Goal: Navigation & Orientation: Find specific page/section

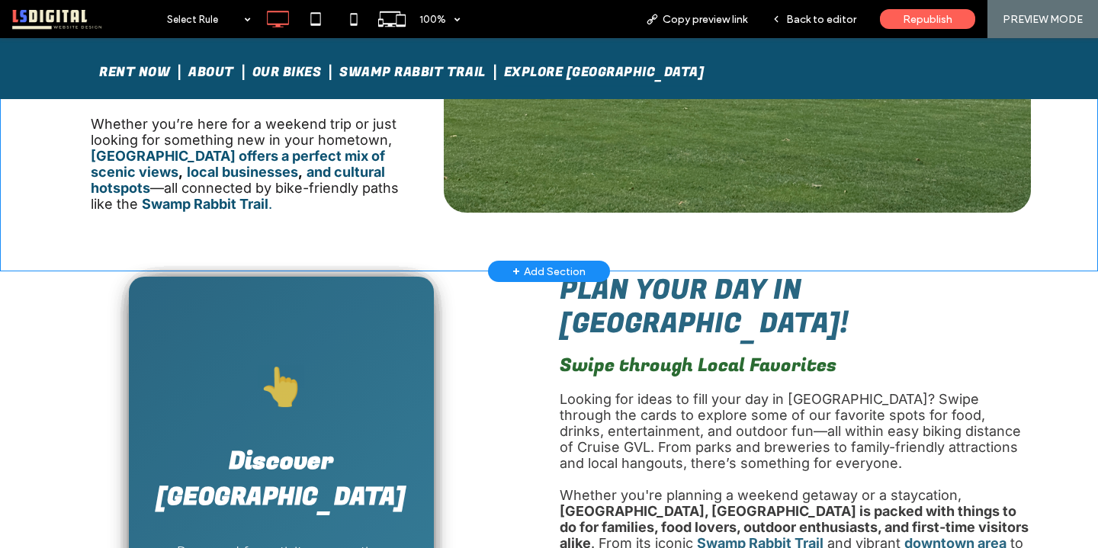
scroll to position [426, 0]
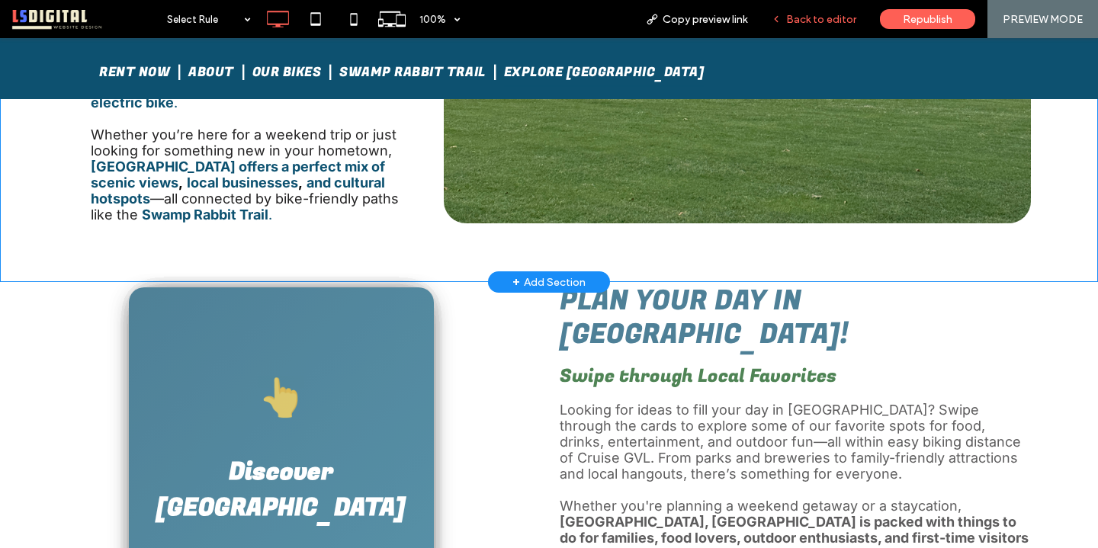
click at [806, 16] on span "Back to editor" at bounding box center [821, 19] width 70 height 13
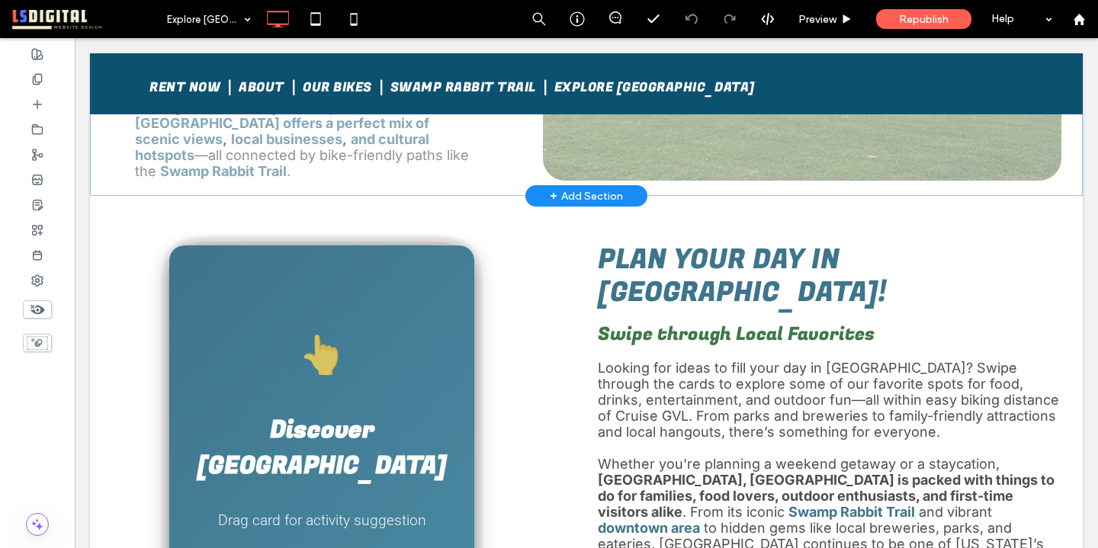
scroll to position [424, 0]
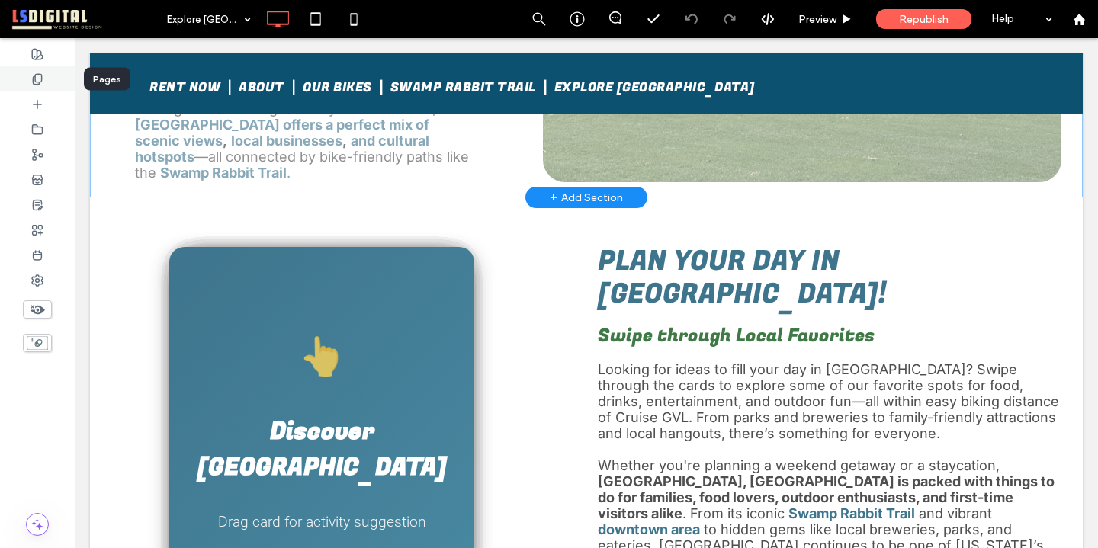
click at [40, 83] on icon at bounding box center [37, 79] width 12 height 12
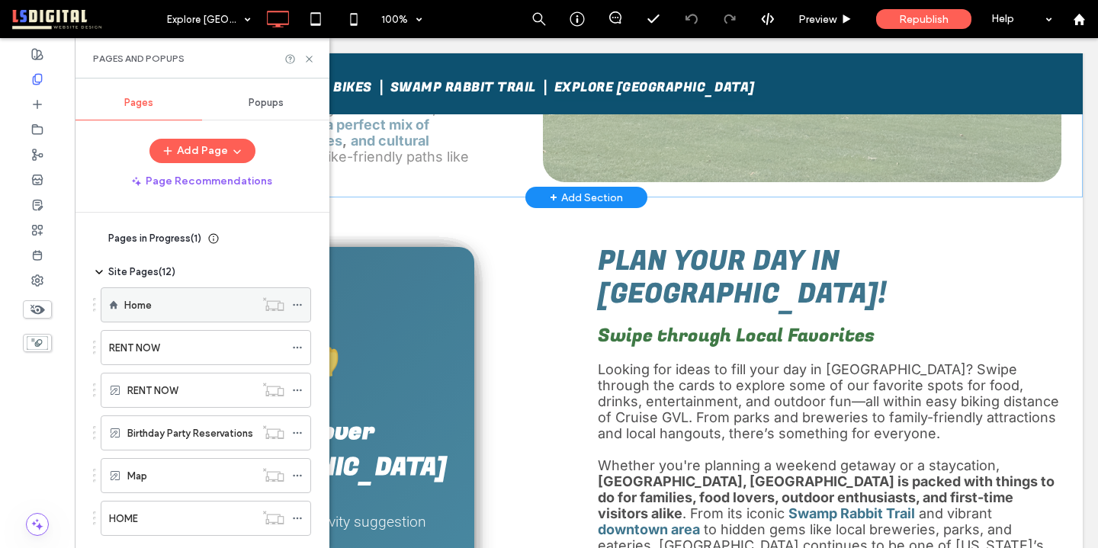
click at [218, 317] on div "Home" at bounding box center [189, 305] width 130 height 34
click at [309, 56] on icon at bounding box center [309, 58] width 11 height 11
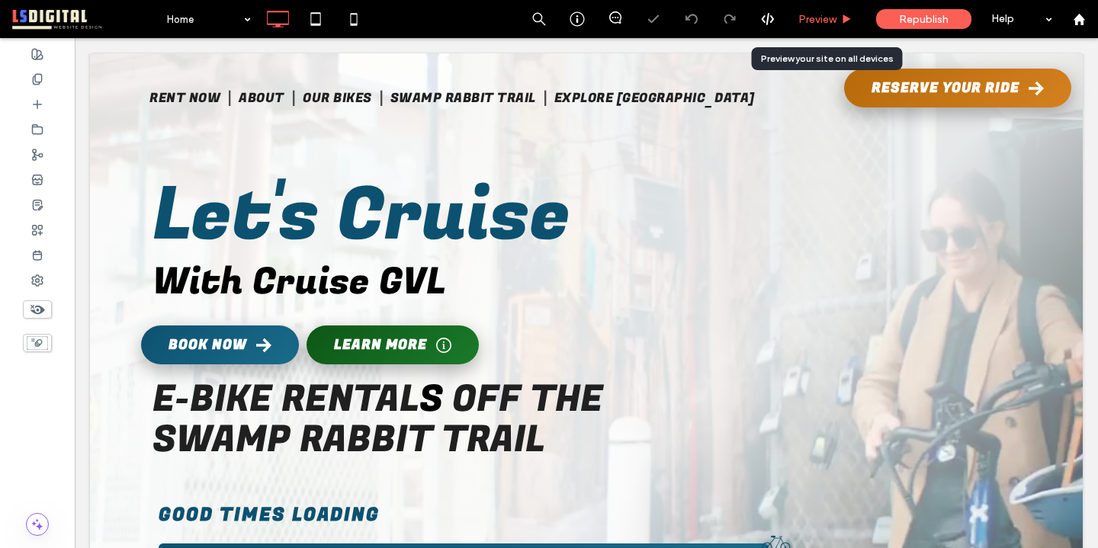
click at [827, 20] on span "Preview" at bounding box center [818, 19] width 38 height 13
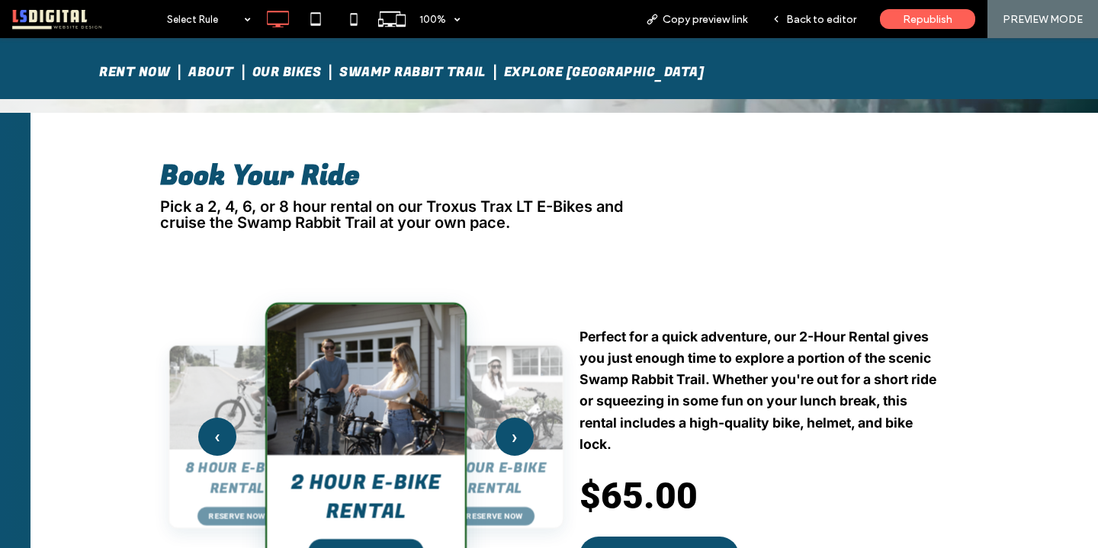
scroll to position [540, 0]
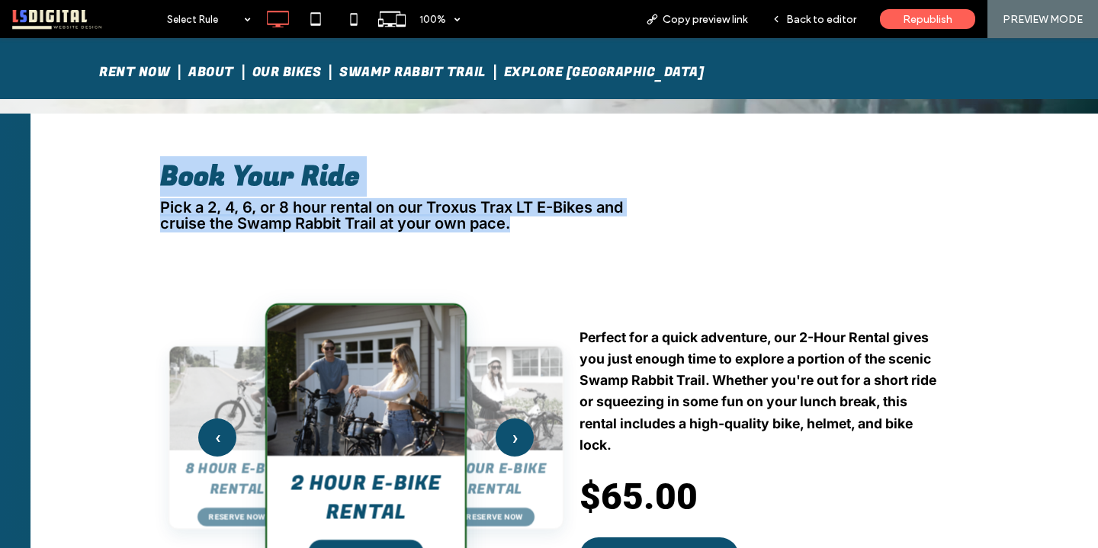
drag, startPoint x: 532, startPoint y: 228, endPoint x: 164, endPoint y: 168, distance: 373.3
click at [164, 168] on div "Click To Paste 8 HOUR E-BIKE RENTAL $110.00 - BOOK NOW Ready for a full day on …" at bounding box center [565, 386] width 1068 height 544
click at [164, 169] on span "Book Your Ride" at bounding box center [260, 176] width 200 height 40
drag, startPoint x: 159, startPoint y: 166, endPoint x: 539, endPoint y: 223, distance: 384.8
click at [539, 223] on div "Click To Paste 8 HOUR E-BIKE RENTAL $110.00 - BOOK NOW Ready for a full day on …" at bounding box center [565, 386] width 1068 height 544
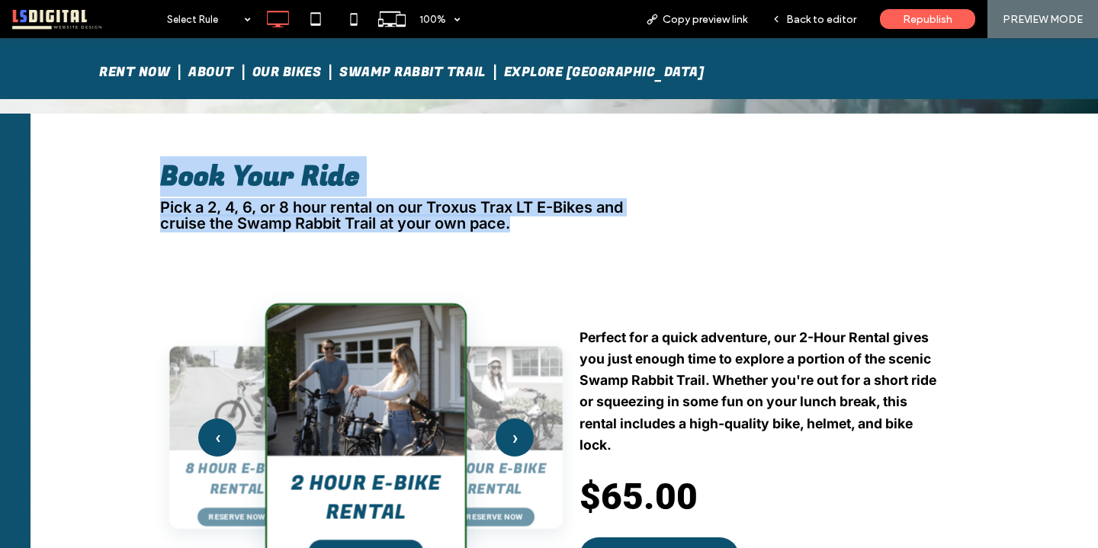
copy div "Book Your Ride Pick a 2, 4, 6, or 8 hour rental on our Troxus Trax LT E-Bikes a…"
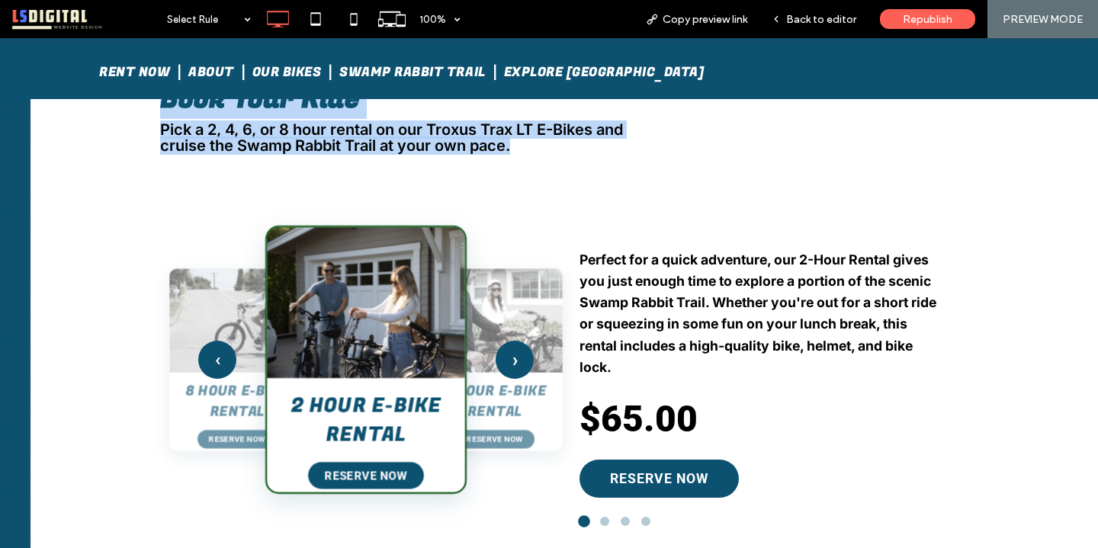
scroll to position [619, 0]
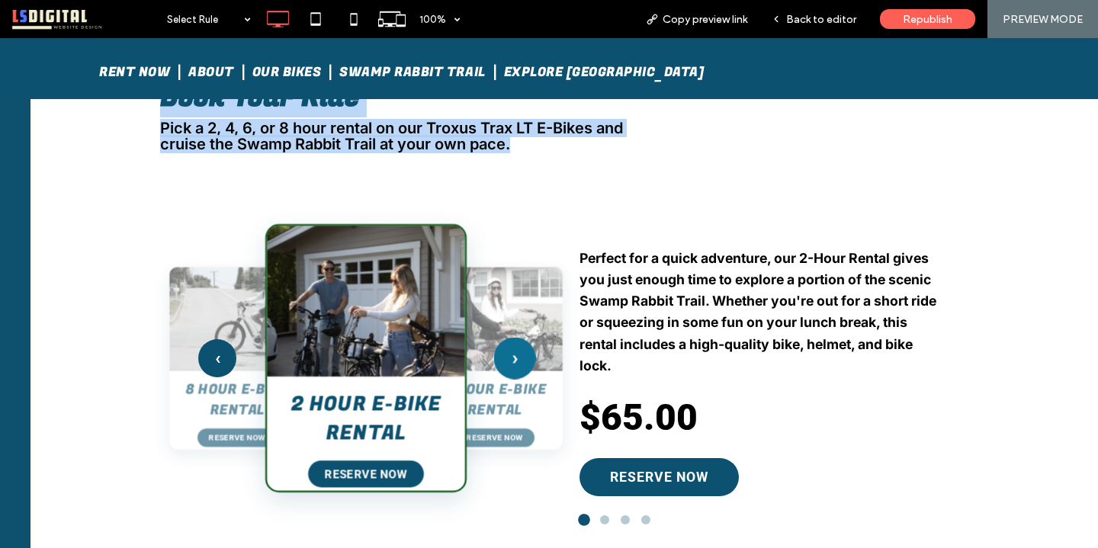
click at [519, 346] on button "›" at bounding box center [515, 358] width 42 height 42
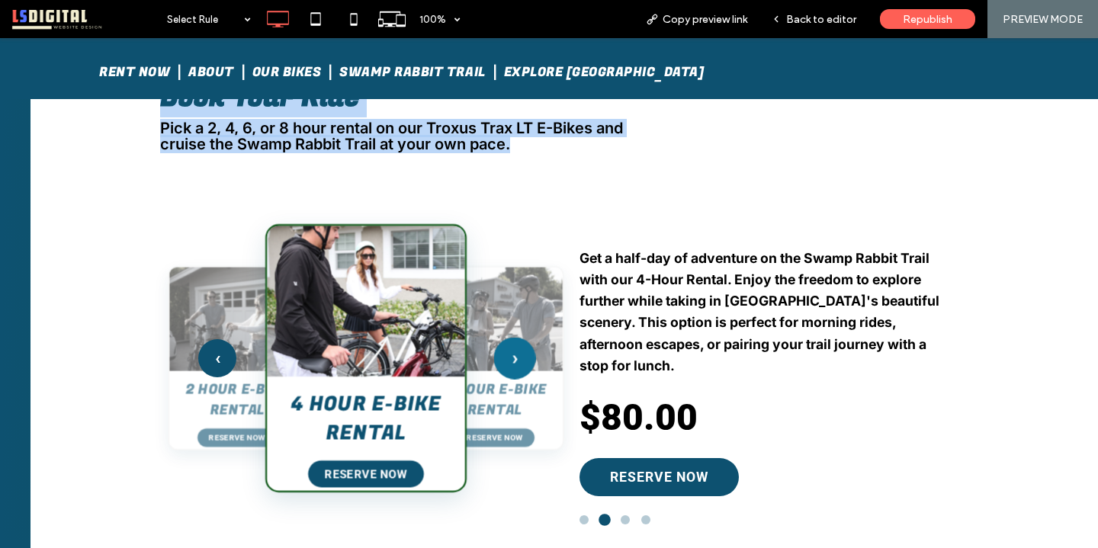
click at [518, 351] on button "›" at bounding box center [515, 358] width 42 height 42
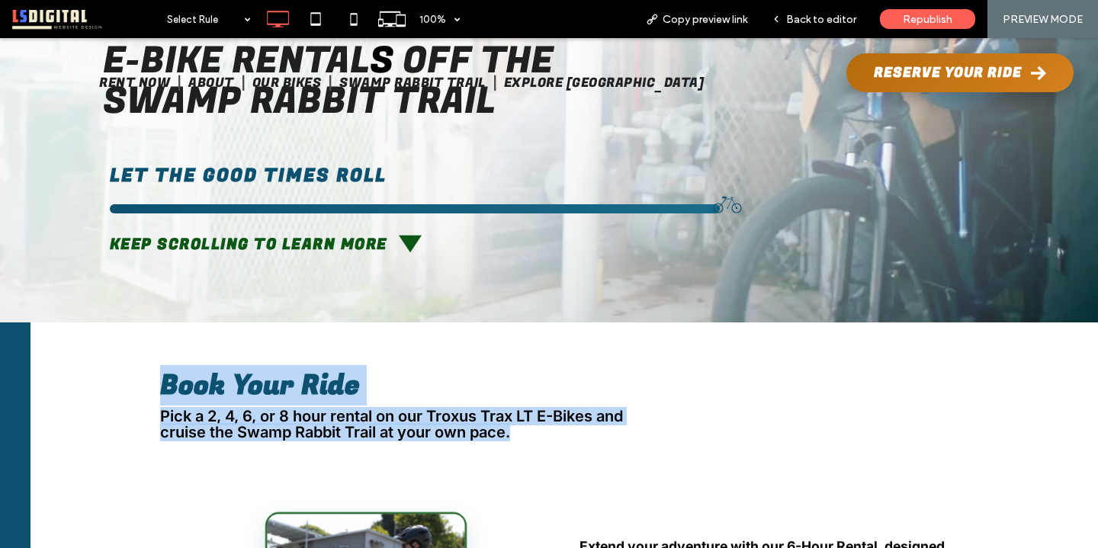
scroll to position [0, 0]
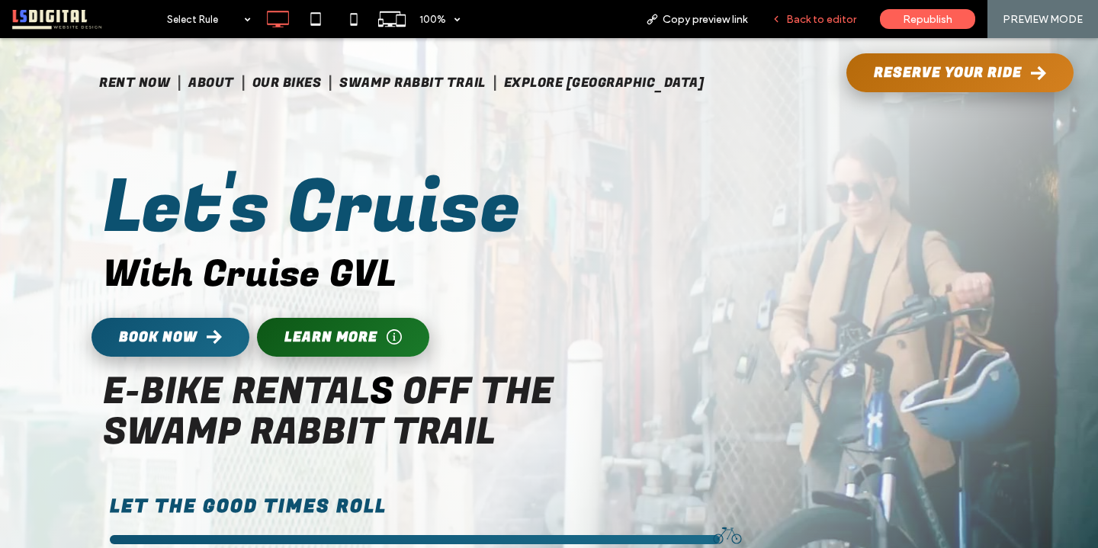
click at [815, 25] on div "Back to editor" at bounding box center [814, 19] width 109 height 38
drag, startPoint x: 323, startPoint y: 79, endPoint x: 323, endPoint y: 117, distance: 38.1
click at [322, 79] on span "Our Bikes" at bounding box center [286, 82] width 69 height 27
